Goal: Task Accomplishment & Management: Complete application form

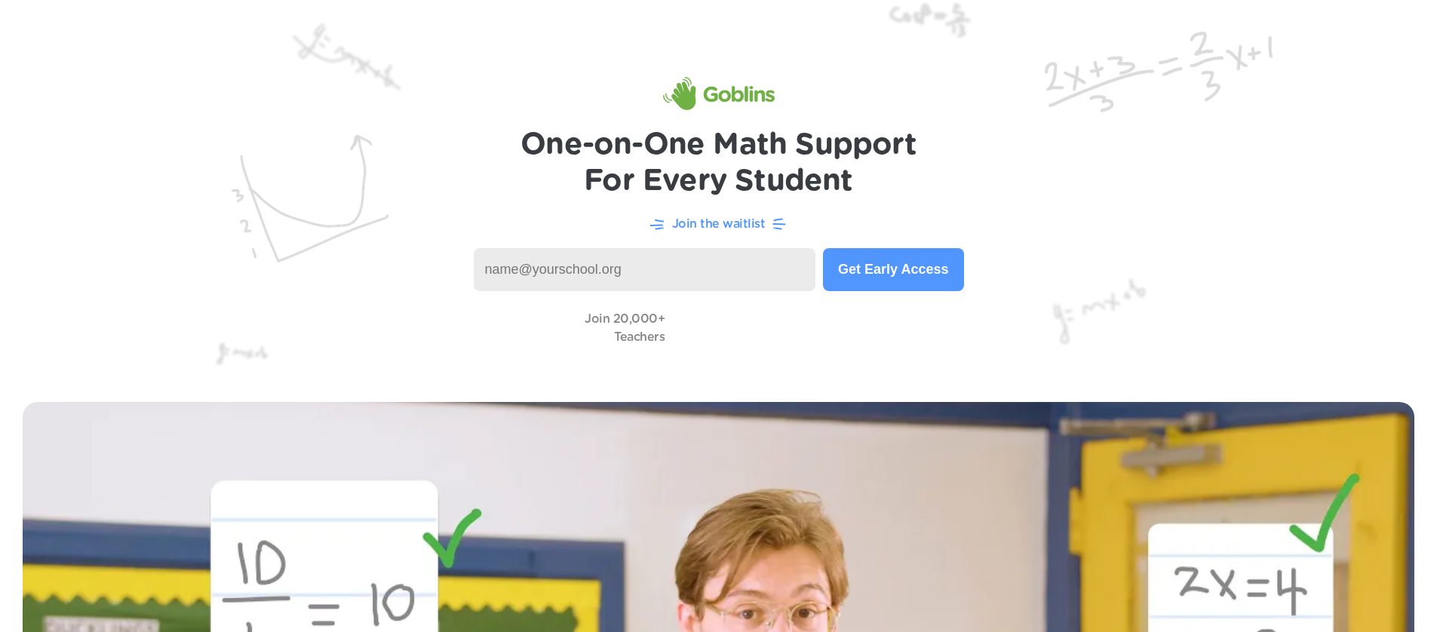
click at [654, 148] on h1 "One-on-One Math Support For Every Student" at bounding box center [719, 163] width 396 height 72
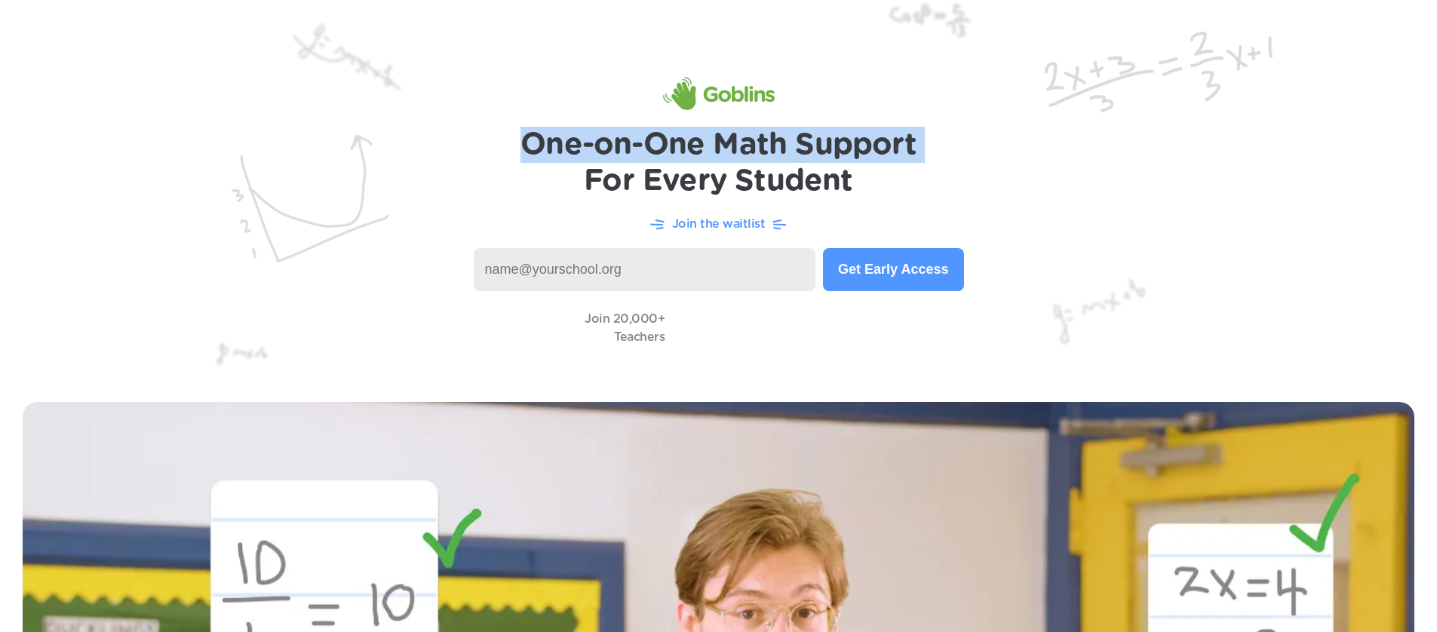
click at [654, 148] on h1 "One-on-One Math Support For Every Student" at bounding box center [719, 163] width 396 height 72
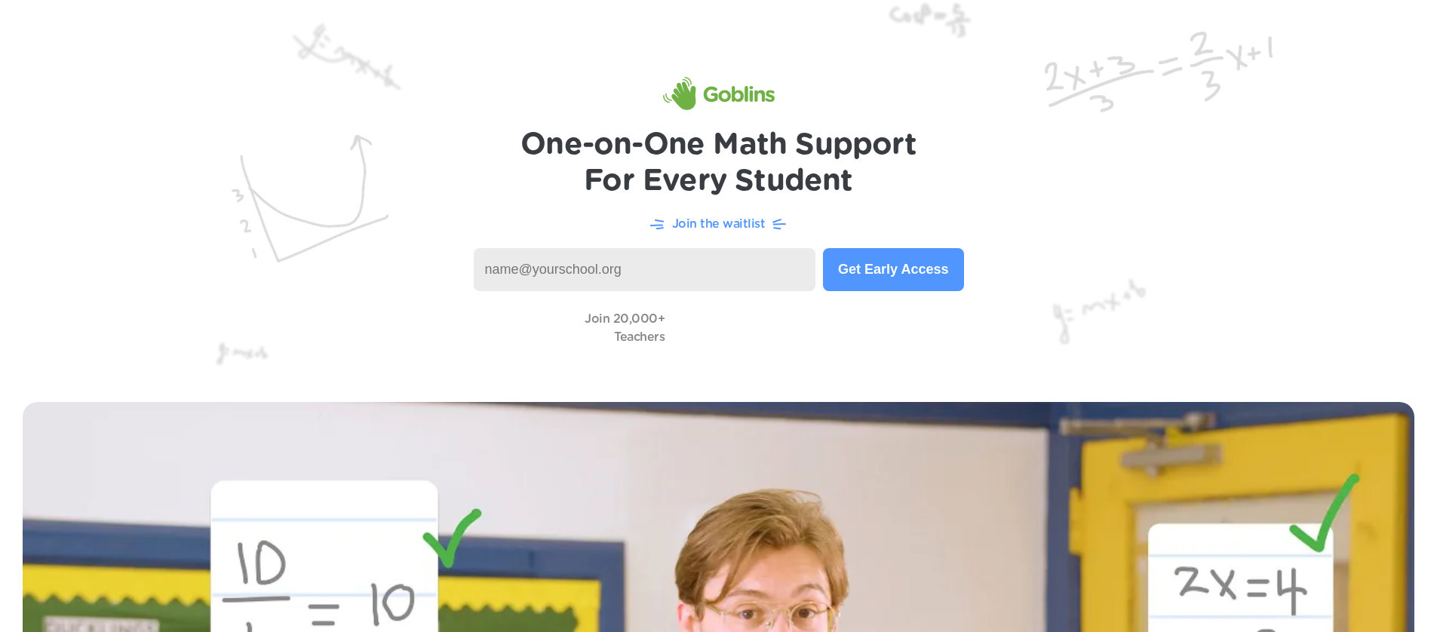
click at [669, 177] on h1 "One-on-One Math Support For Every Student" at bounding box center [719, 163] width 396 height 72
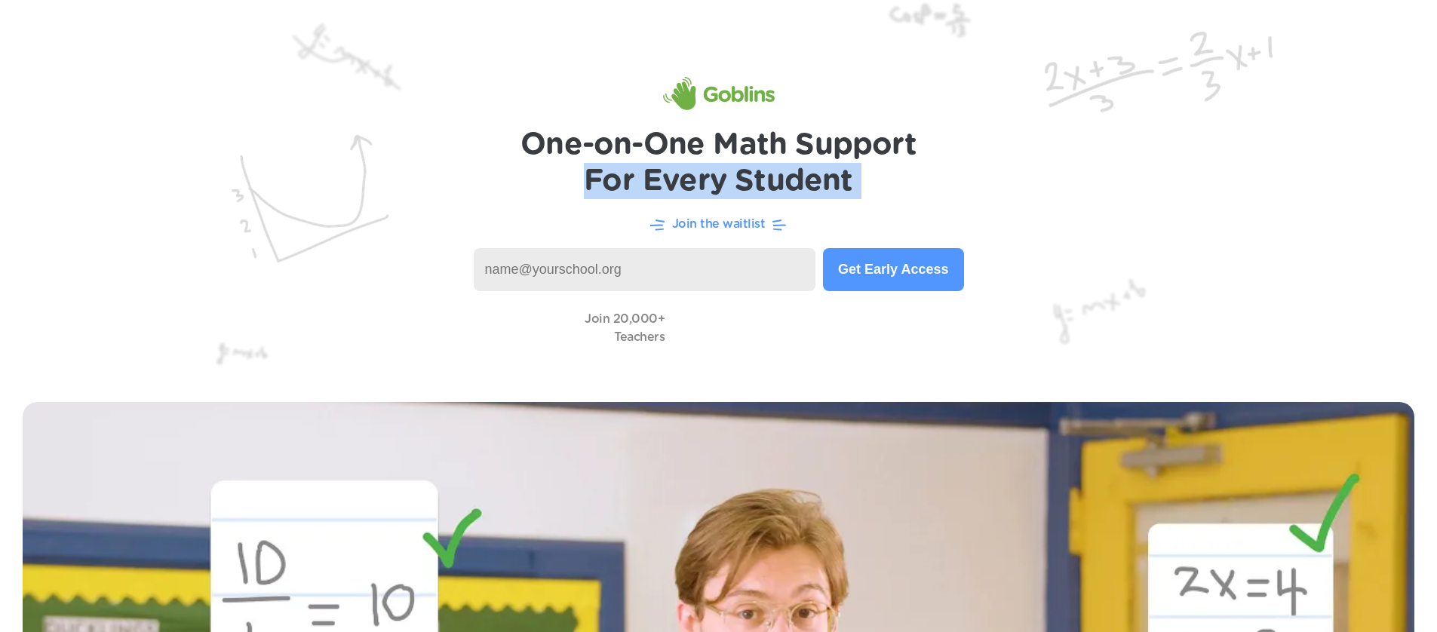
click at [669, 177] on h1 "One-on-One Math Support For Every Student" at bounding box center [719, 163] width 396 height 72
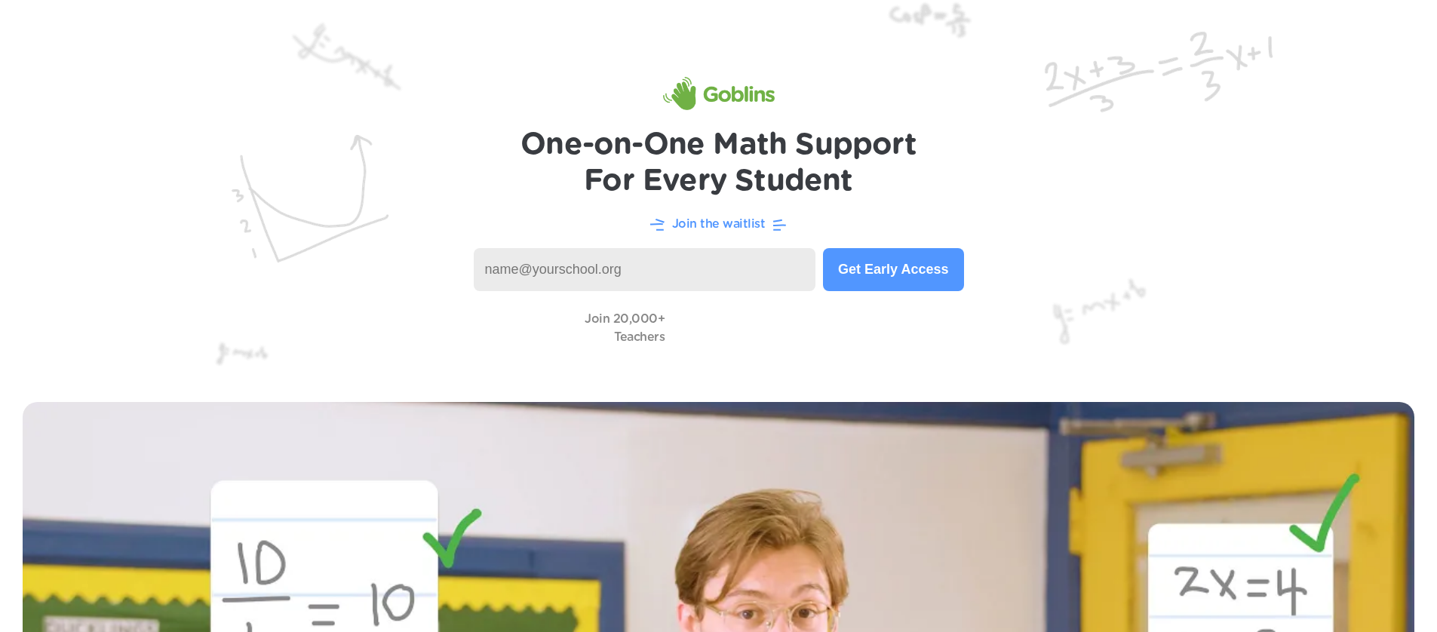
click at [754, 138] on h1 "One-on-One Math Support For Every Student" at bounding box center [719, 163] width 396 height 72
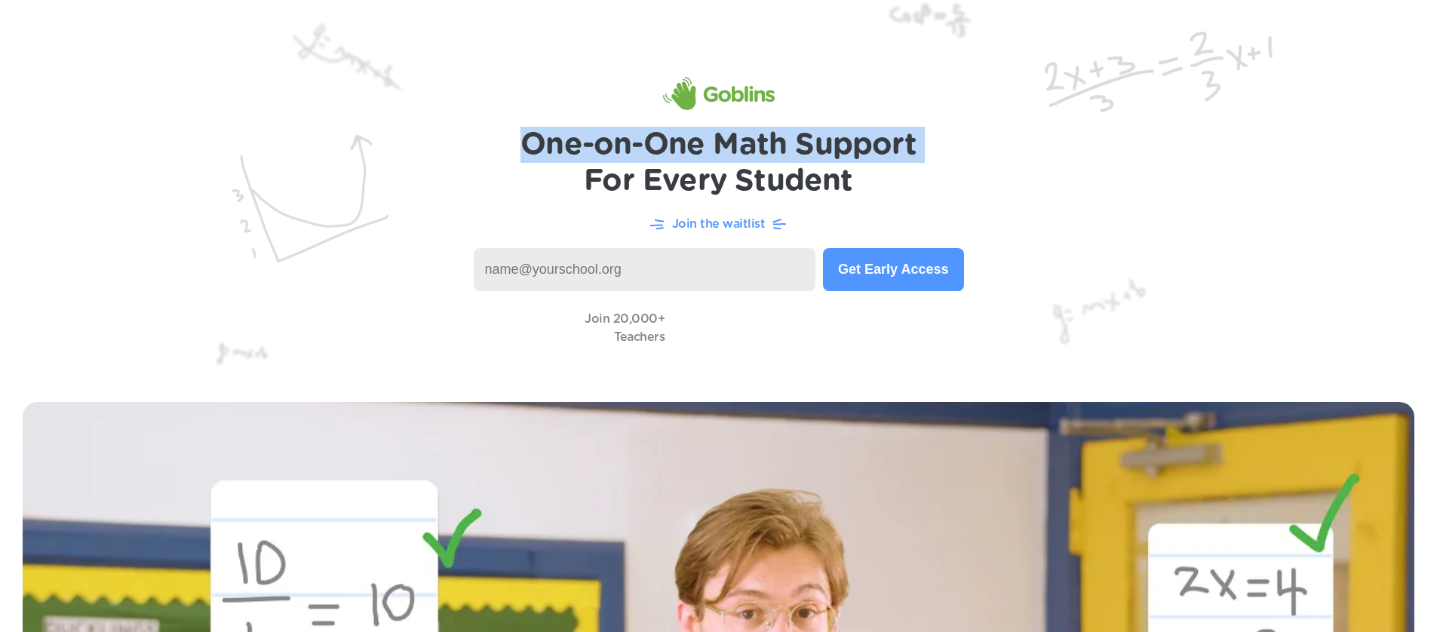
click at [754, 138] on h1 "One-on-One Math Support For Every Student" at bounding box center [719, 163] width 396 height 72
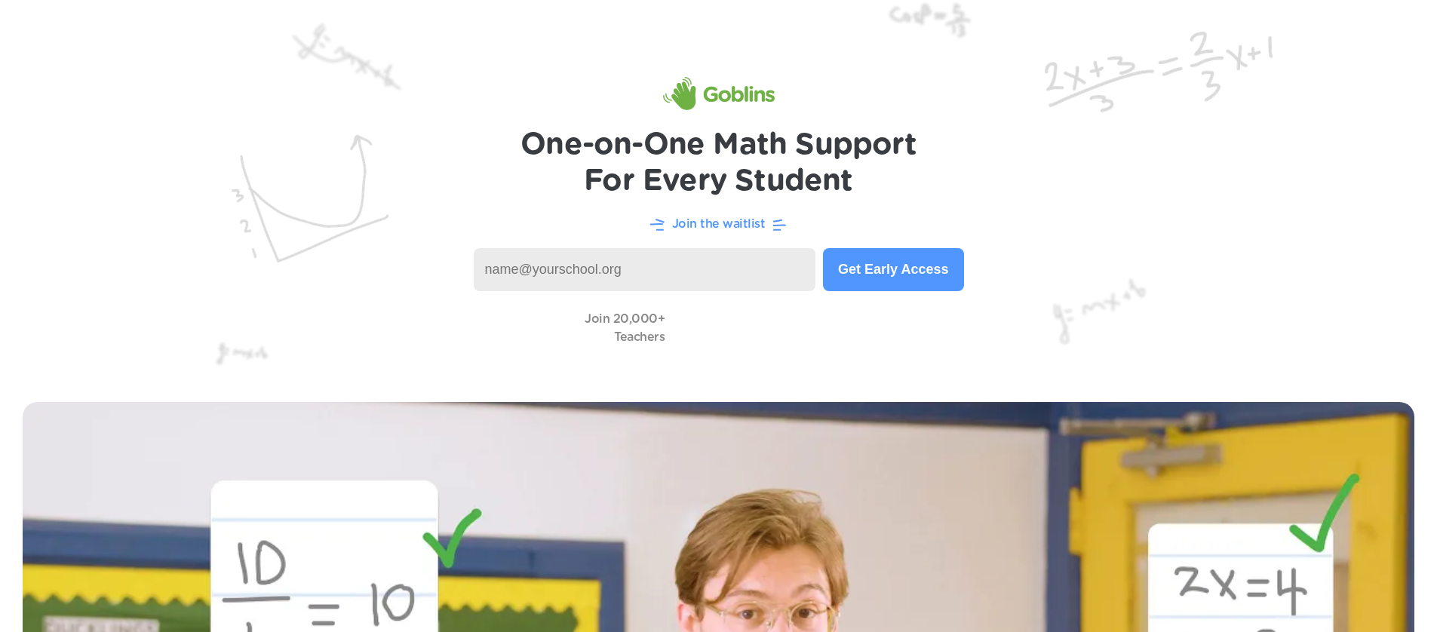
click at [748, 171] on h1 "One-on-One Math Support For Every Student" at bounding box center [719, 163] width 396 height 72
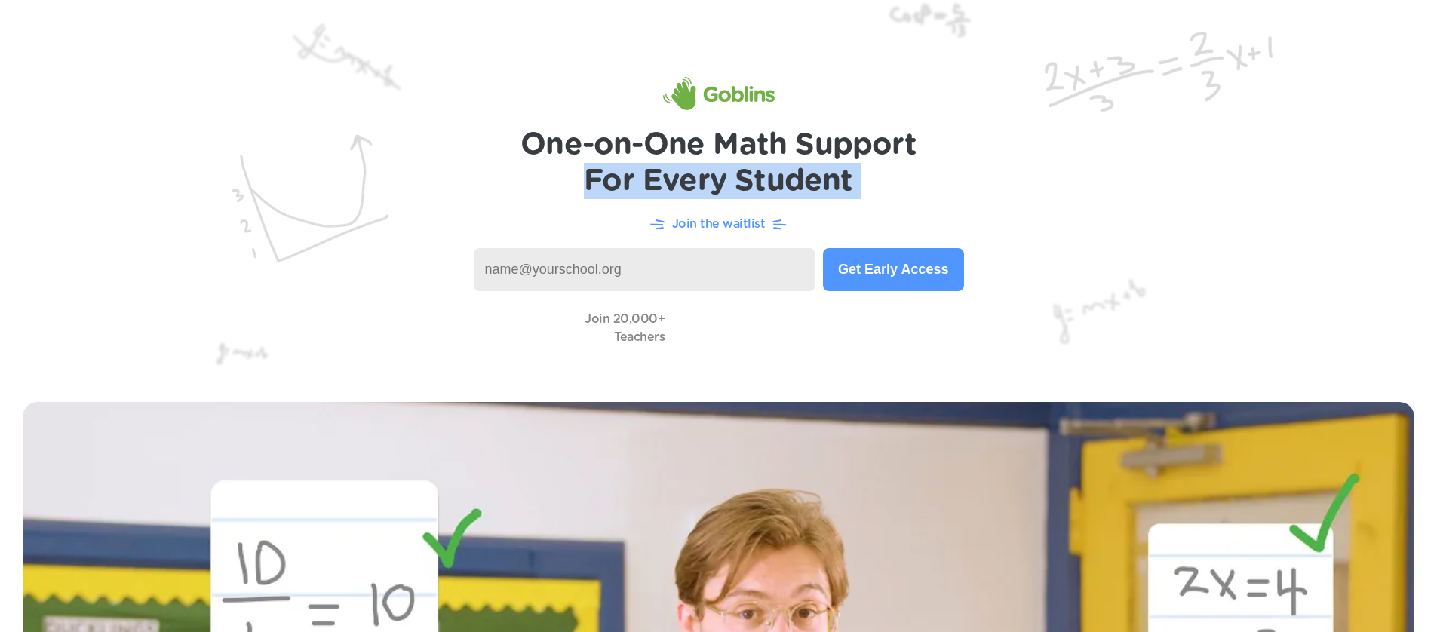
click at [748, 171] on h1 "One-on-One Math Support For Every Student" at bounding box center [719, 163] width 396 height 72
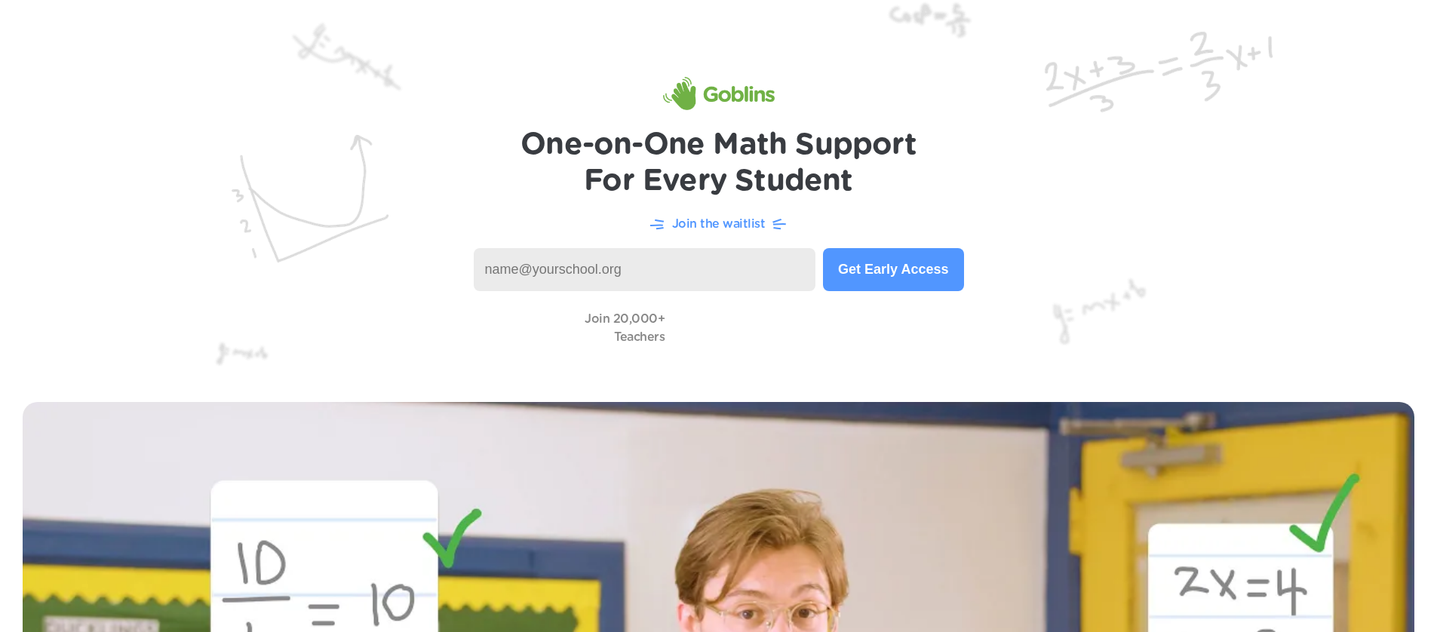
click at [749, 131] on h1 "One-on-One Math Support For Every Student" at bounding box center [719, 163] width 396 height 72
click at [747, 140] on h1 "One-on-One Math Support For Every Student" at bounding box center [719, 163] width 396 height 72
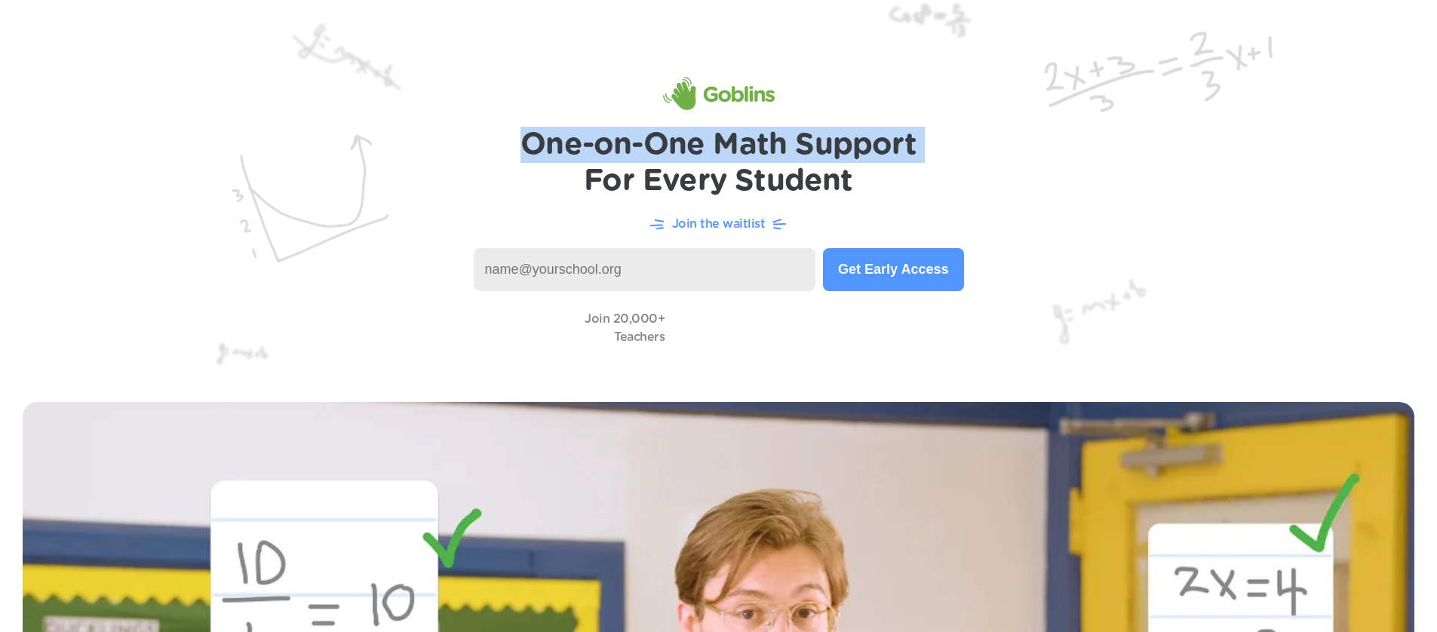
click at [747, 140] on h1 "One-on-One Math Support For Every Student" at bounding box center [719, 163] width 396 height 72
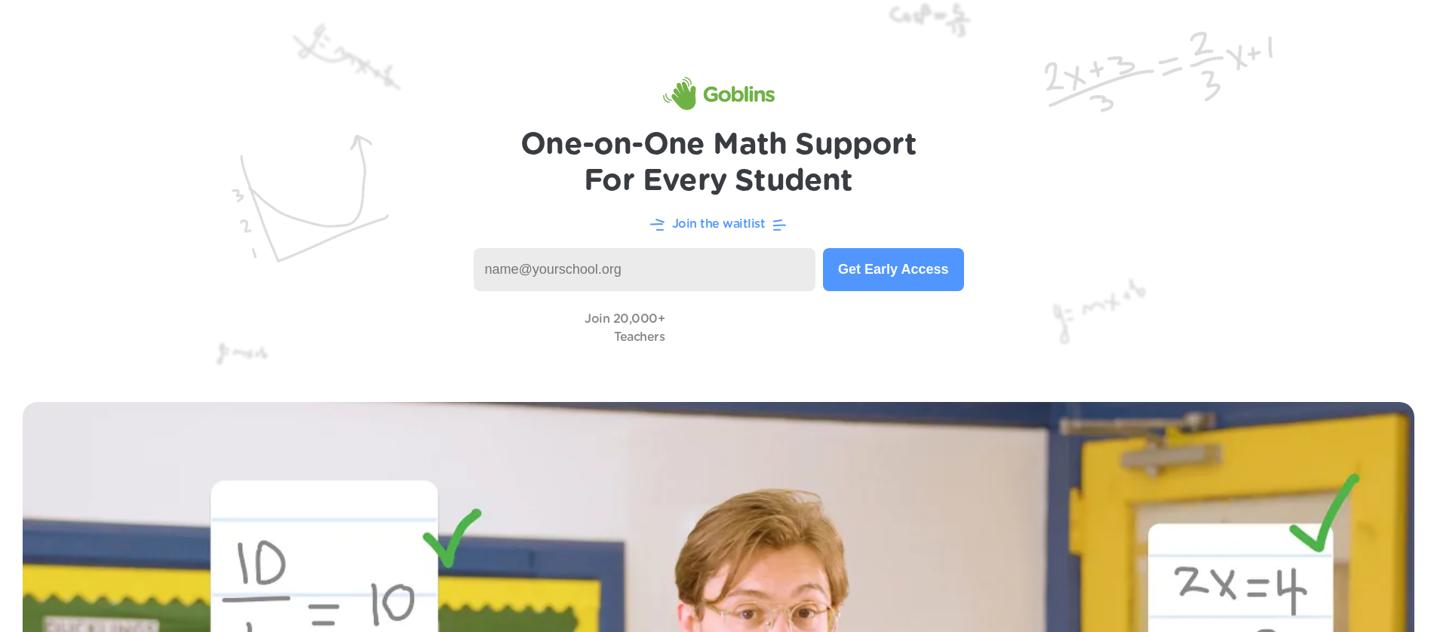
click at [746, 180] on h1 "One-on-One Math Support For Every Student" at bounding box center [719, 163] width 396 height 72
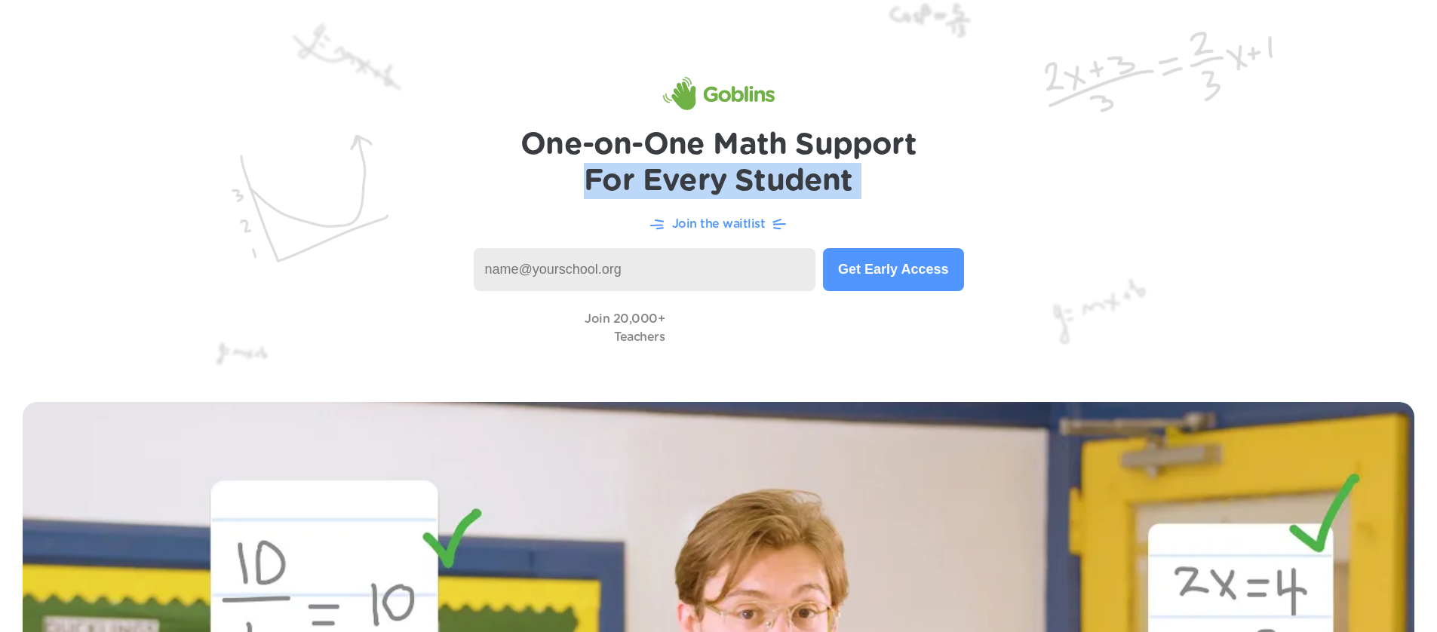
click at [746, 180] on h1 "One-on-One Math Support For Every Student" at bounding box center [719, 163] width 396 height 72
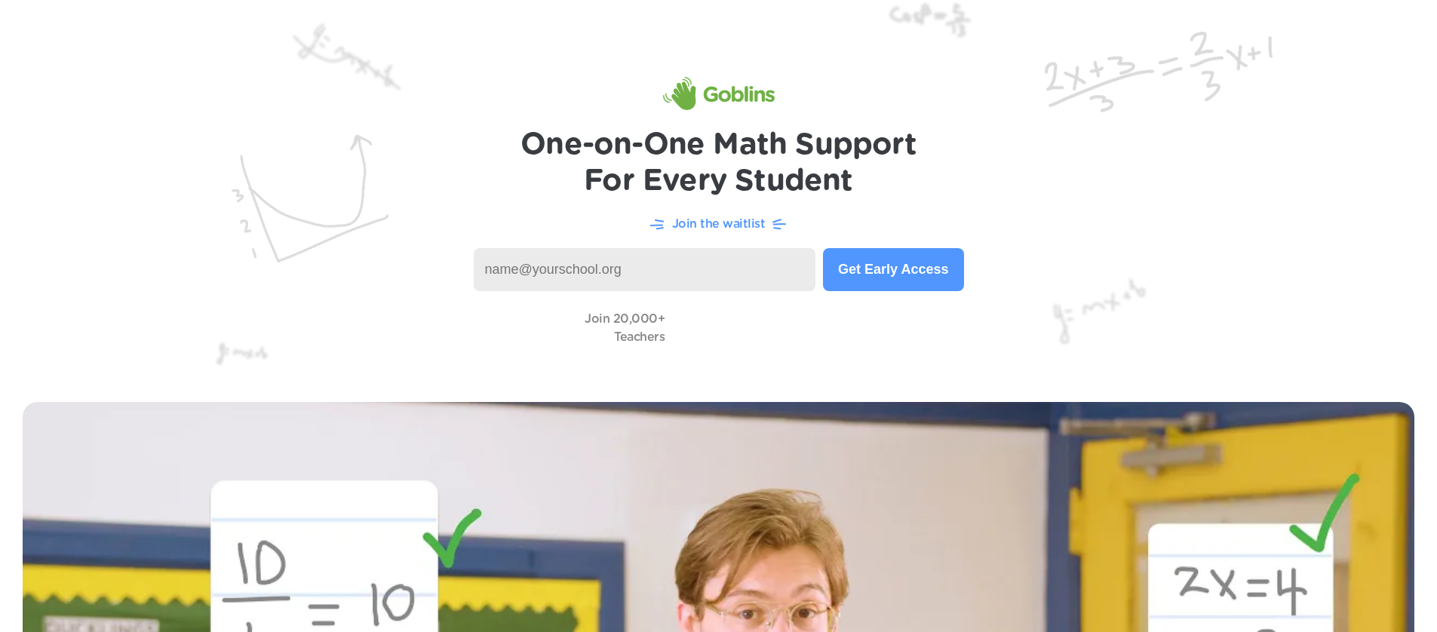
click at [748, 147] on h1 "One-on-One Math Support For Every Student" at bounding box center [719, 163] width 396 height 72
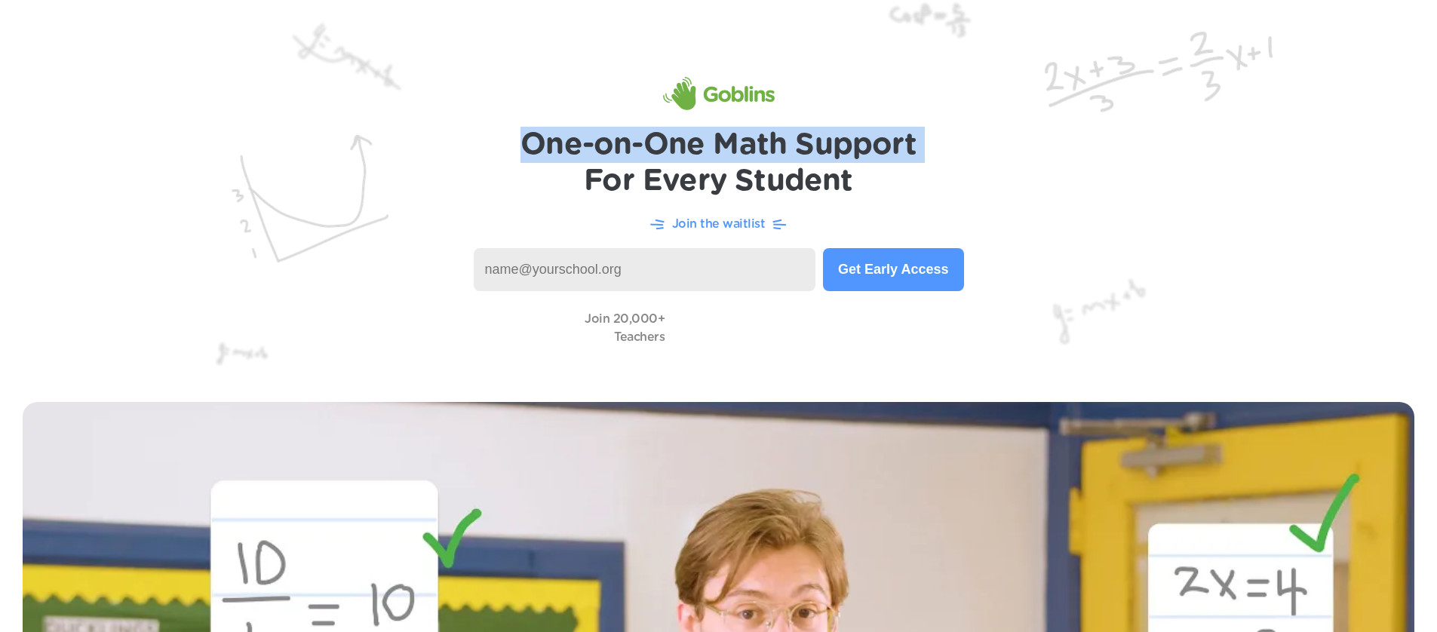
click at [748, 147] on h1 "One-on-One Math Support For Every Student" at bounding box center [719, 163] width 396 height 72
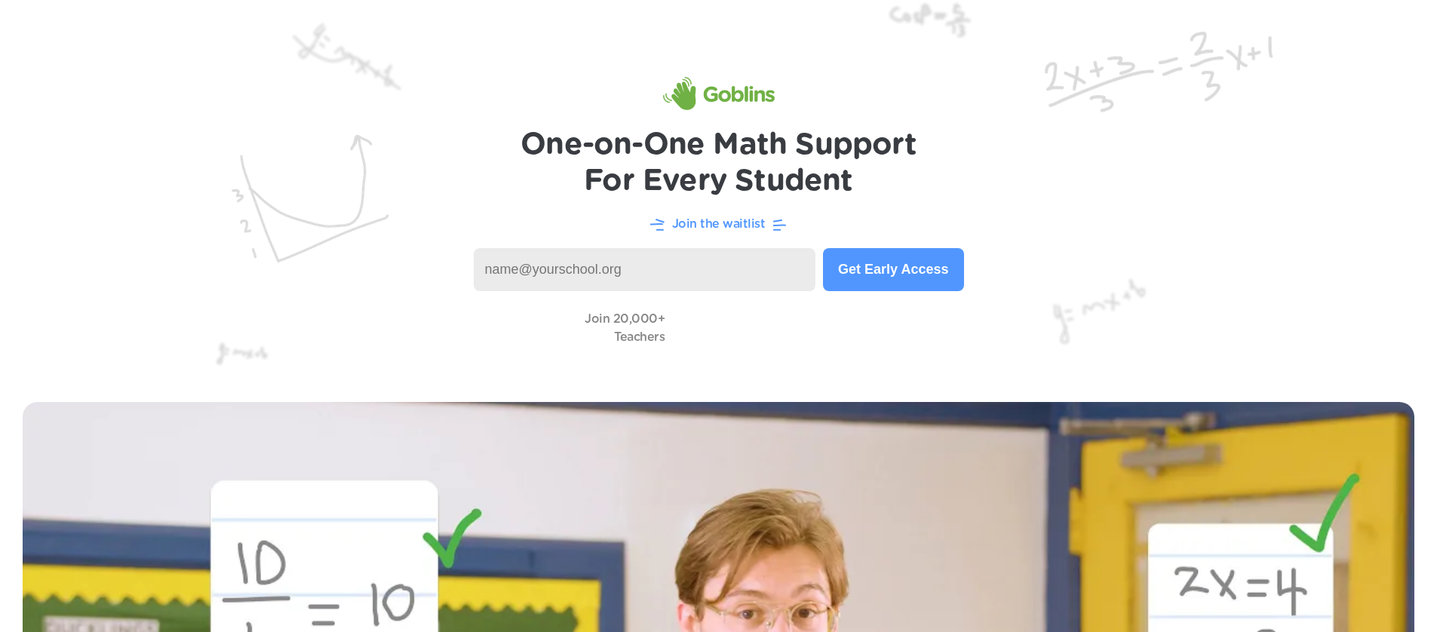
click at [753, 191] on h1 "One-on-One Math Support For Every Student" at bounding box center [719, 163] width 396 height 72
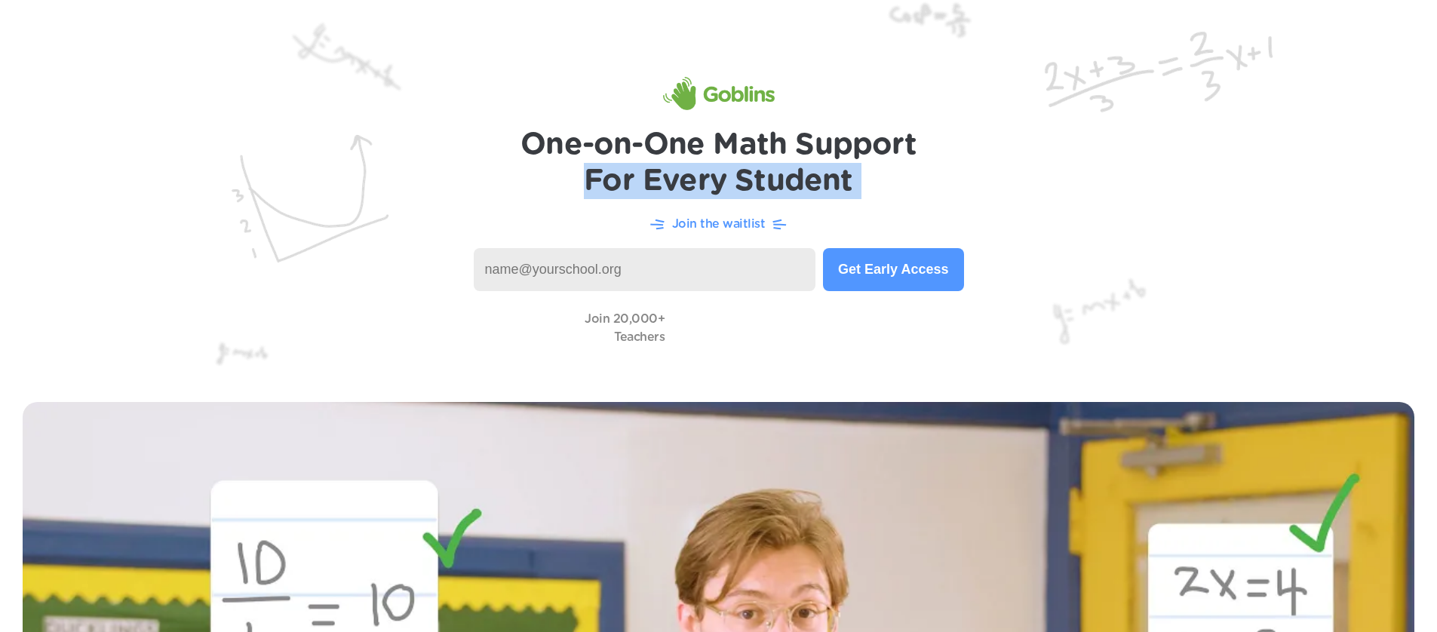
click at [753, 191] on h1 "One-on-One Math Support For Every Student" at bounding box center [719, 163] width 396 height 72
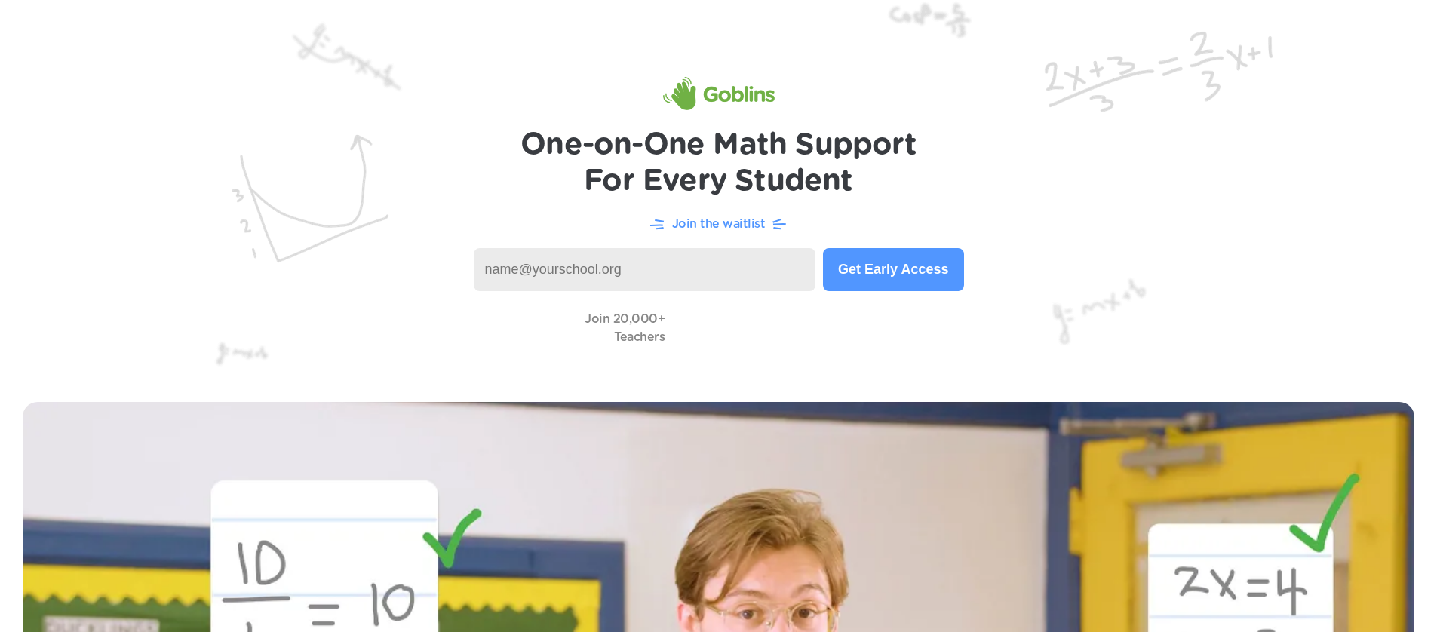
click at [755, 148] on h1 "One-on-One Math Support For Every Student" at bounding box center [719, 163] width 396 height 72
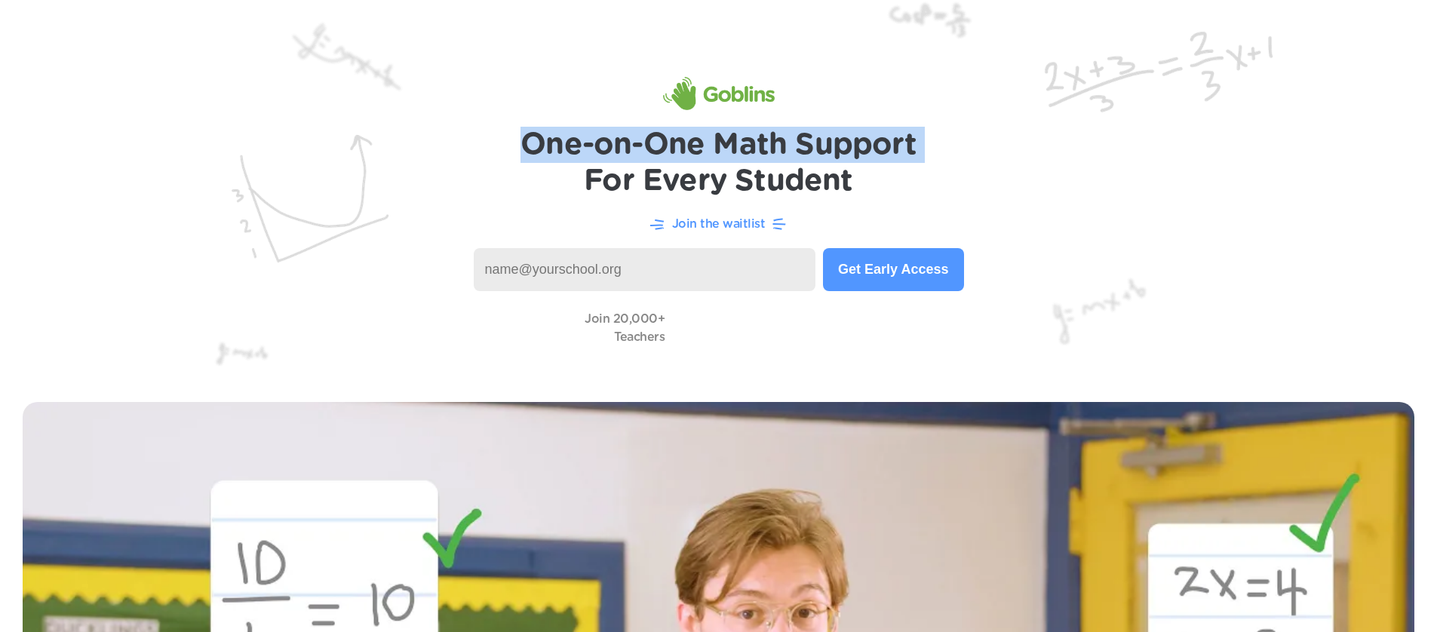
click at [755, 148] on h1 "One-on-One Math Support For Every Student" at bounding box center [719, 163] width 396 height 72
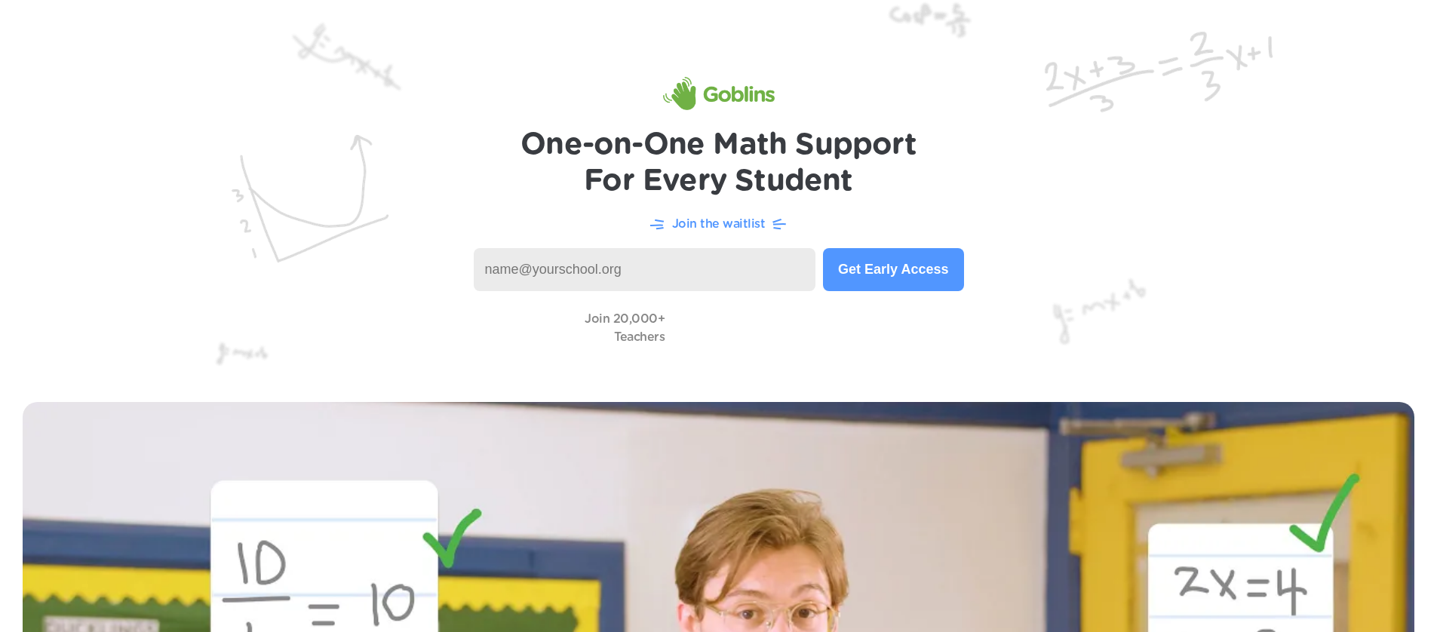
click at [764, 180] on h1 "One-on-One Math Support For Every Student" at bounding box center [719, 163] width 396 height 72
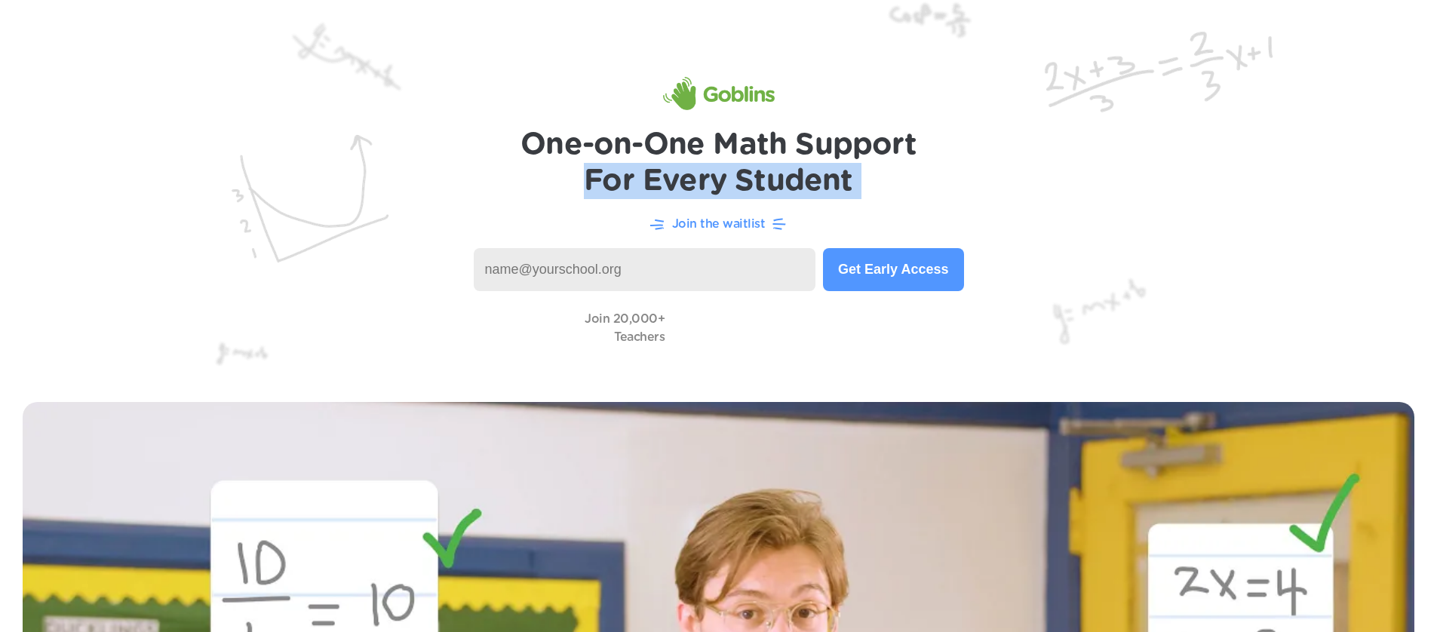
click at [764, 180] on h1 "One-on-One Math Support For Every Student" at bounding box center [719, 163] width 396 height 72
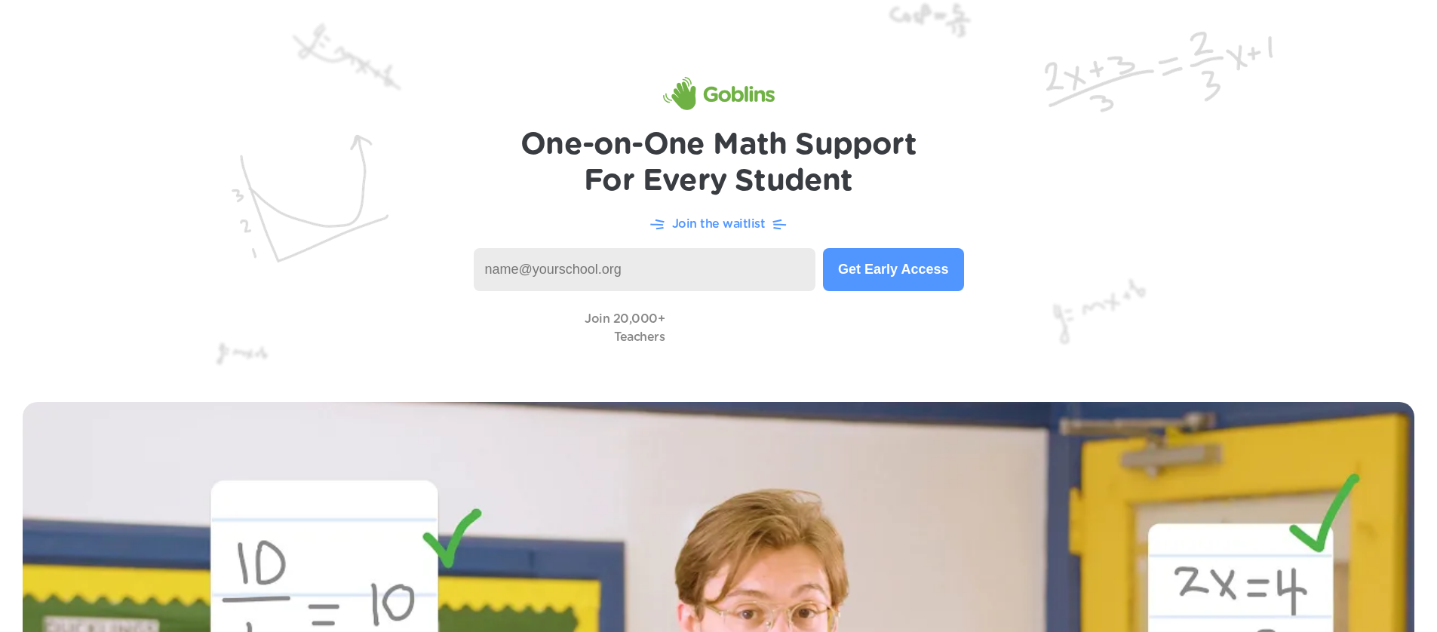
click at [761, 149] on h1 "One-on-One Math Support For Every Student" at bounding box center [719, 163] width 396 height 72
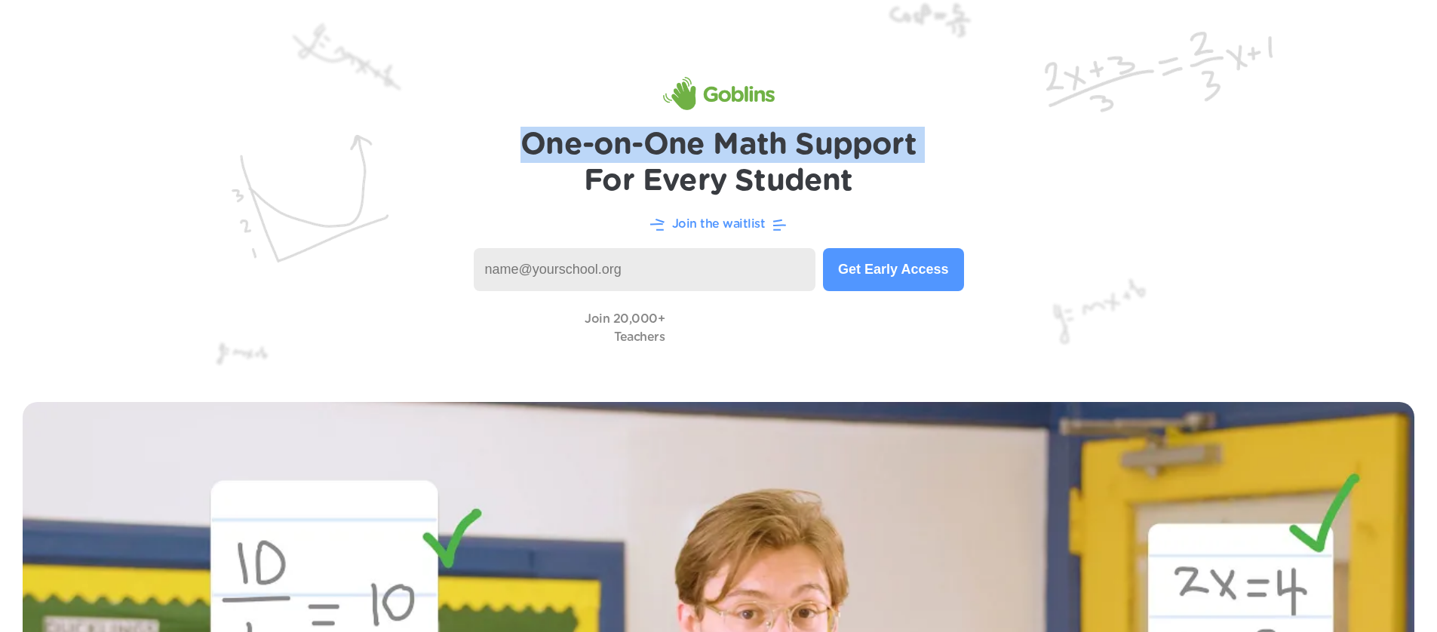
click at [761, 149] on h1 "One-on-One Math Support For Every Student" at bounding box center [719, 163] width 396 height 72
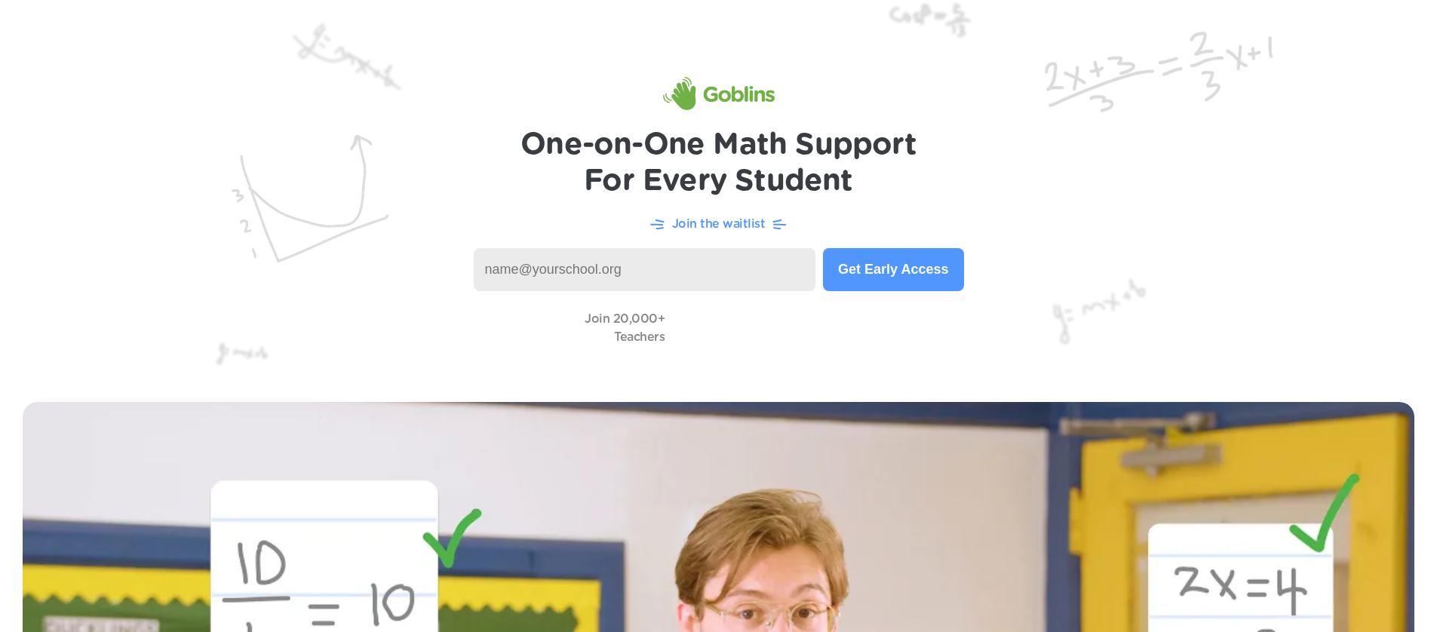
click at [764, 186] on h1 "One-on-One Math Support For Every Student" at bounding box center [719, 163] width 396 height 72
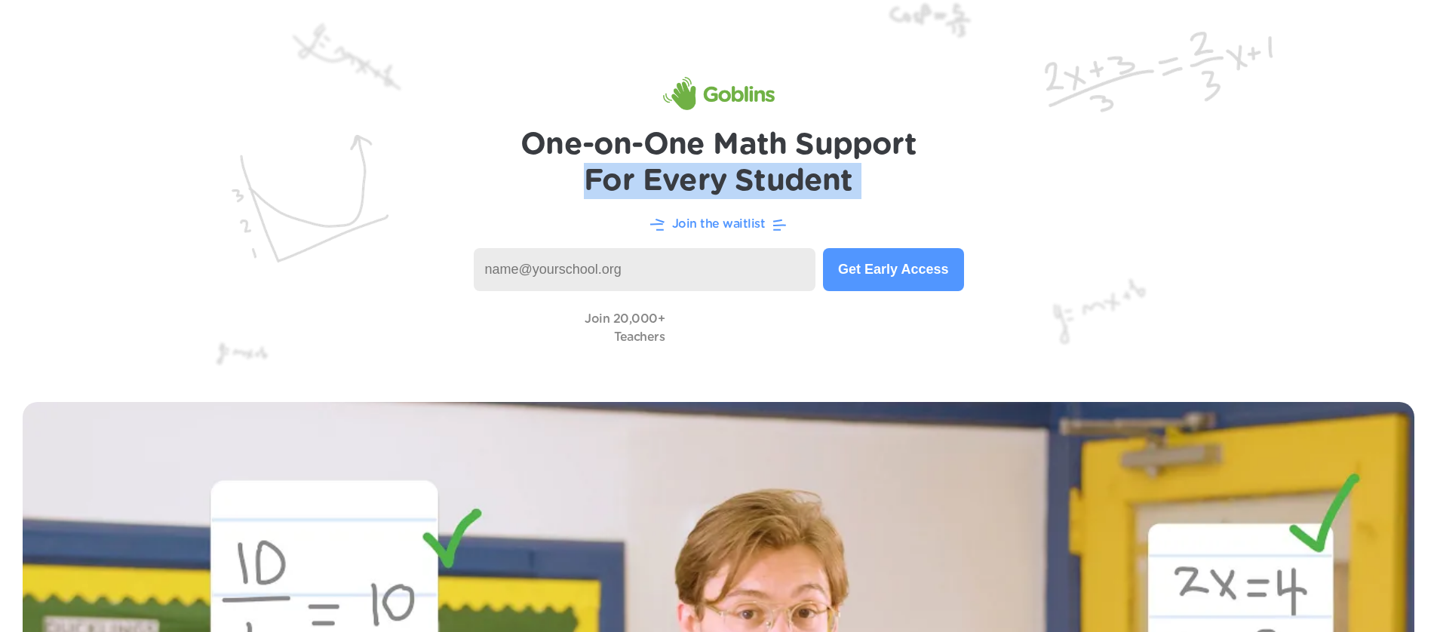
click at [764, 186] on h1 "One-on-One Math Support For Every Student" at bounding box center [719, 163] width 396 height 72
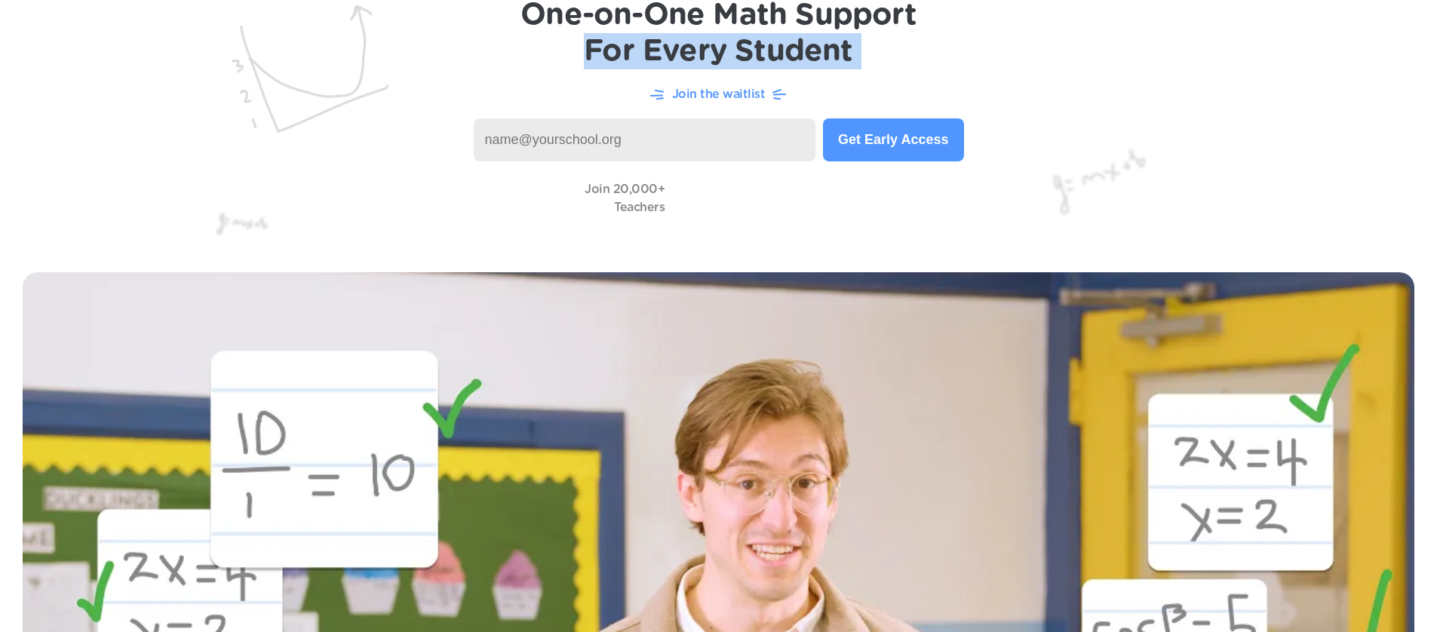
scroll to position [361, 0]
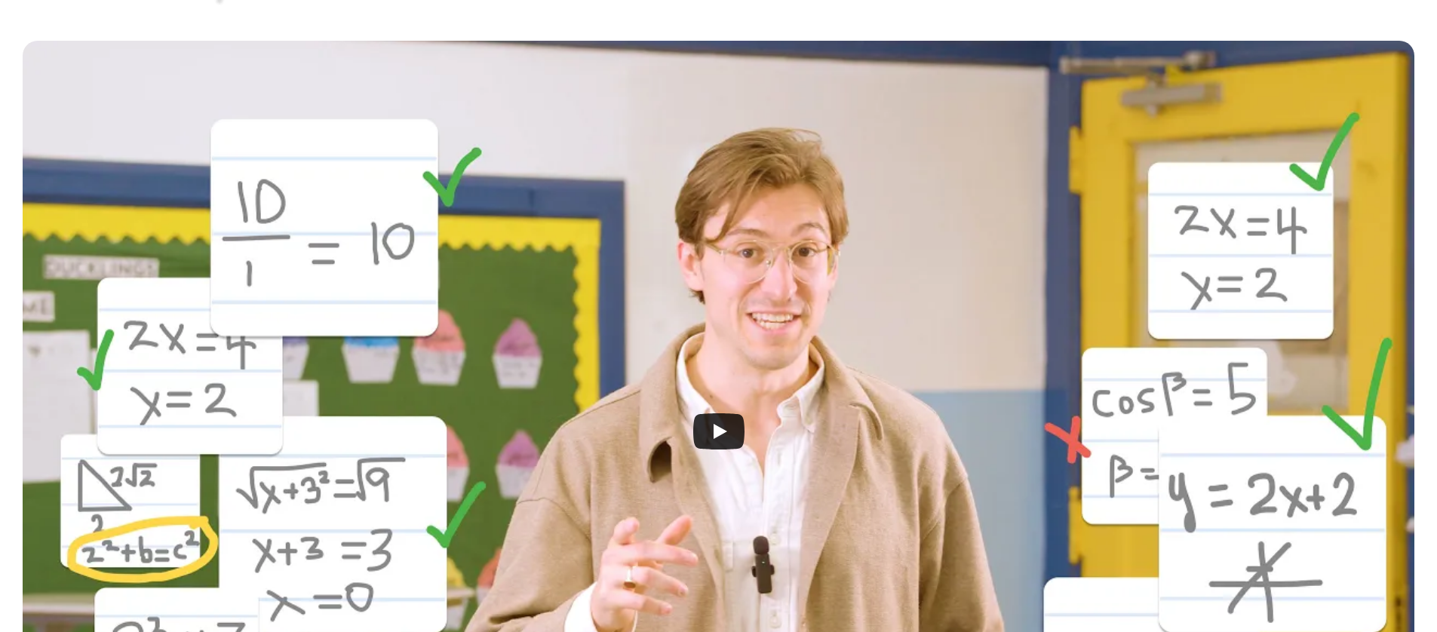
click at [635, 401] on div at bounding box center [719, 432] width 1392 height 782
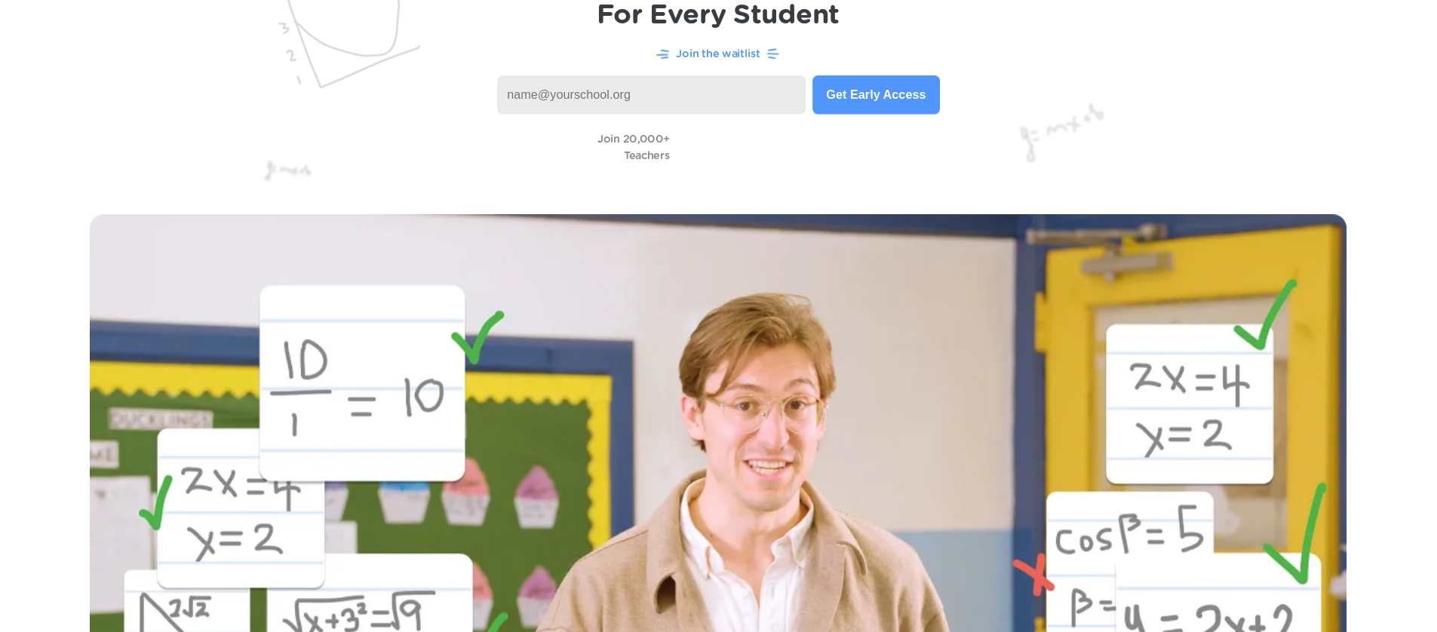
scroll to position [0, 0]
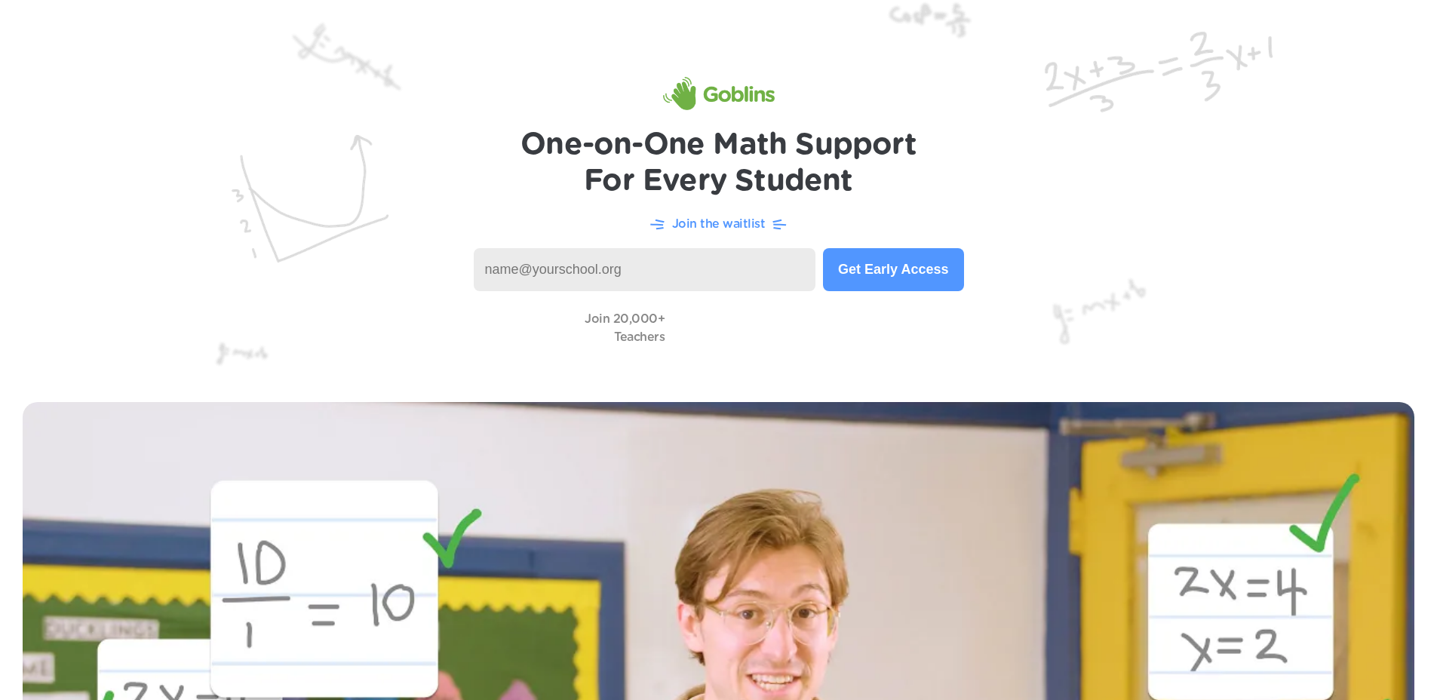
click at [1124, 222] on div "Join the waitlist" at bounding box center [718, 223] width 1377 height 19
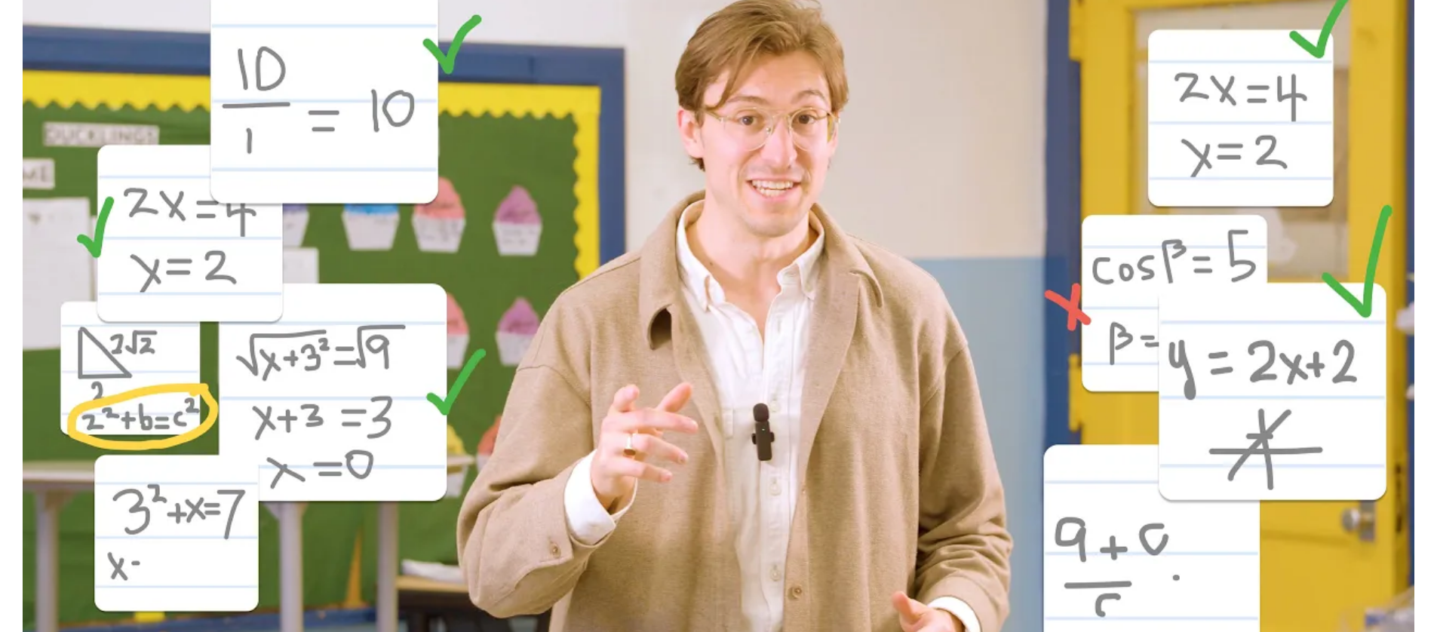
scroll to position [475, 0]
